Goal: Transaction & Acquisition: Purchase product/service

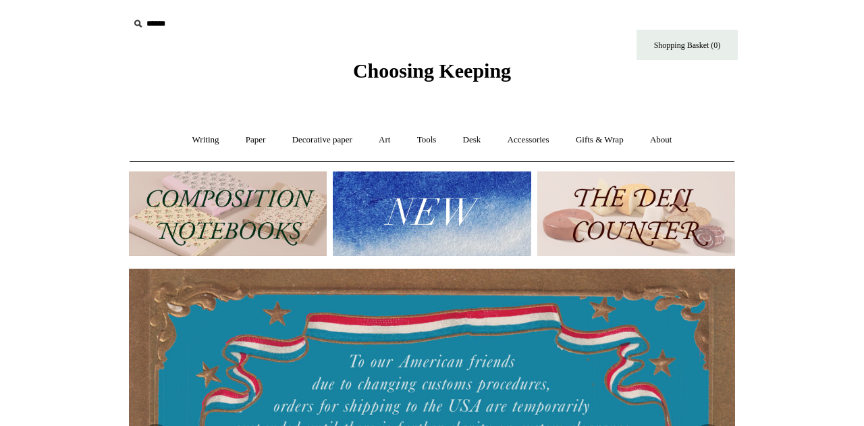
click at [230, 221] on img at bounding box center [228, 213] width 198 height 84
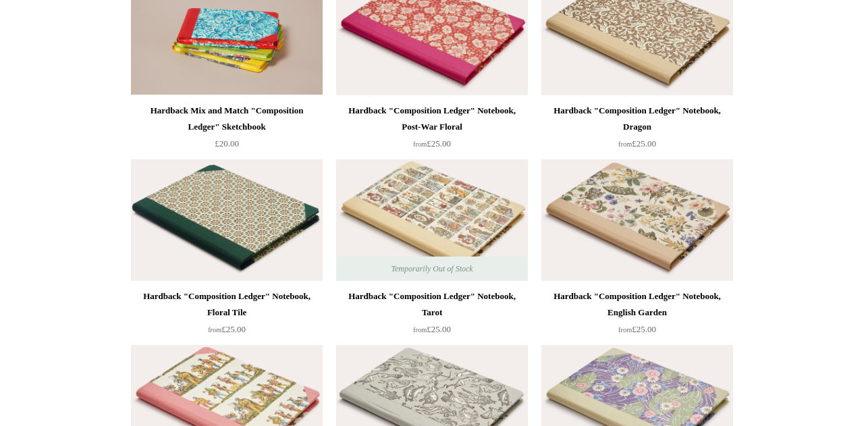
scroll to position [67, 0]
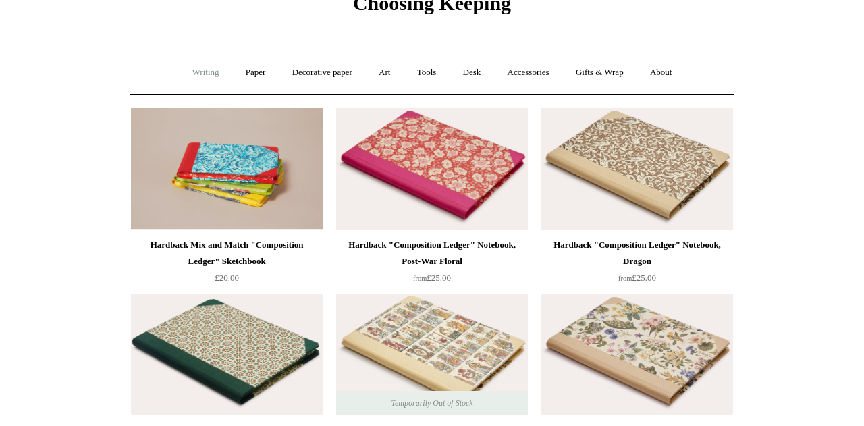
click at [186, 70] on link "Writing +" at bounding box center [205, 73] width 51 height 36
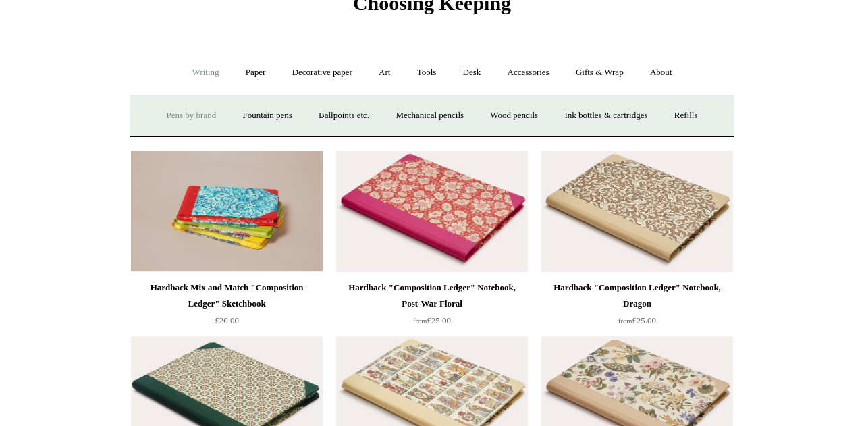
click at [183, 117] on link "Pens by brand +" at bounding box center [192, 116] width 74 height 36
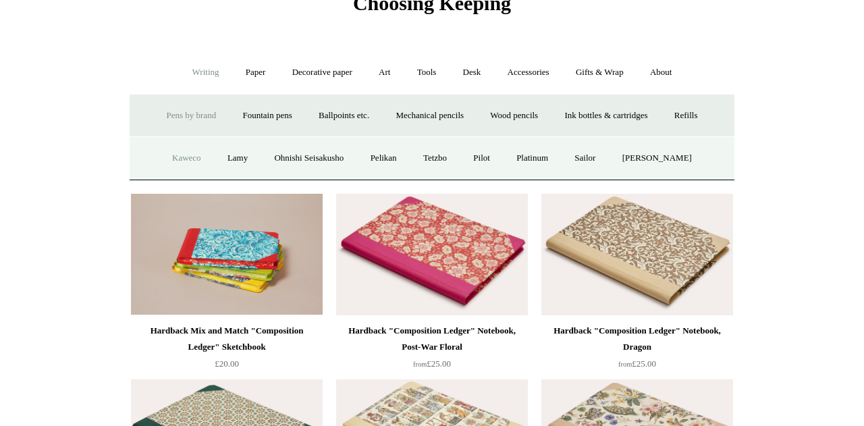
click at [184, 159] on link "Kaweco" at bounding box center [186, 158] width 53 height 36
